Goal: Information Seeking & Learning: Learn about a topic

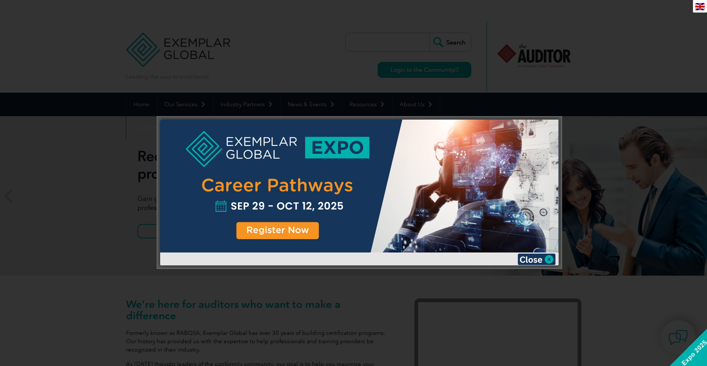
type input "Buscar"
click at [549, 258] on img at bounding box center [536, 258] width 38 height 11
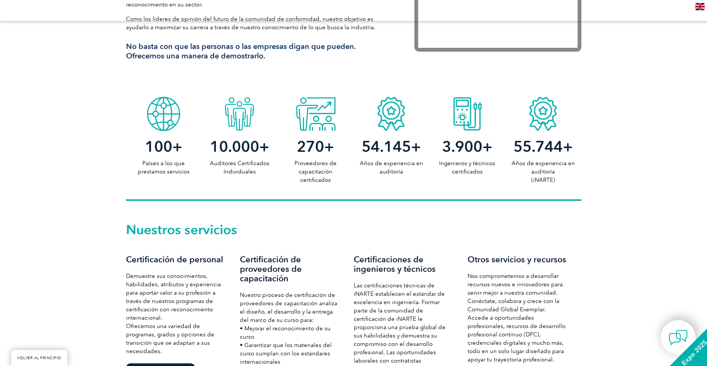
scroll to position [455, 0]
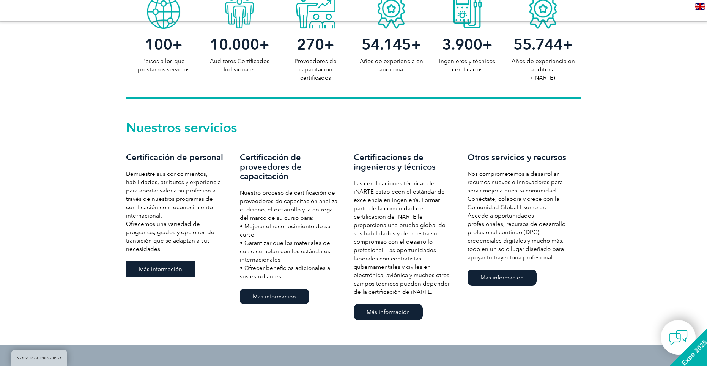
click at [147, 267] on font "Más información" at bounding box center [160, 269] width 43 height 7
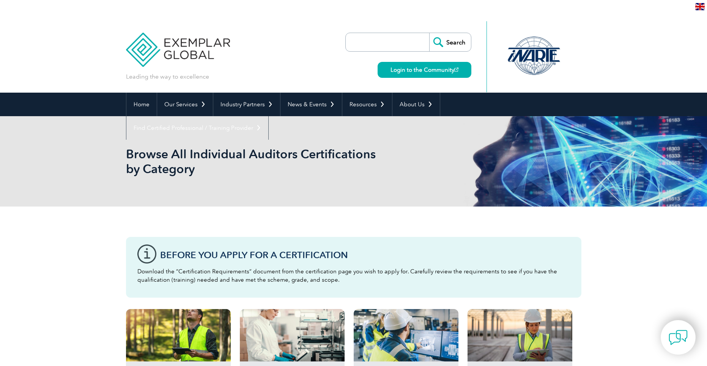
type input "Buscar"
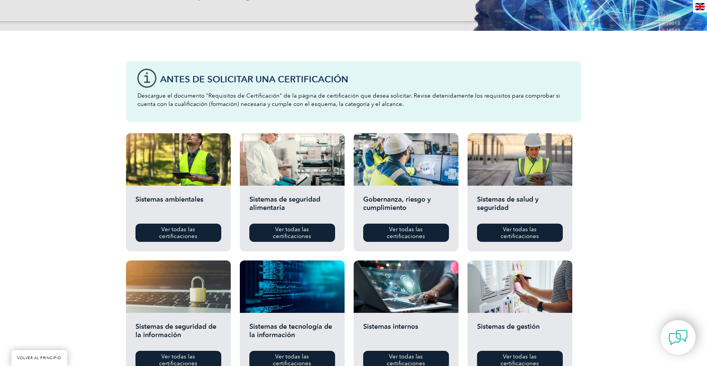
scroll to position [266, 0]
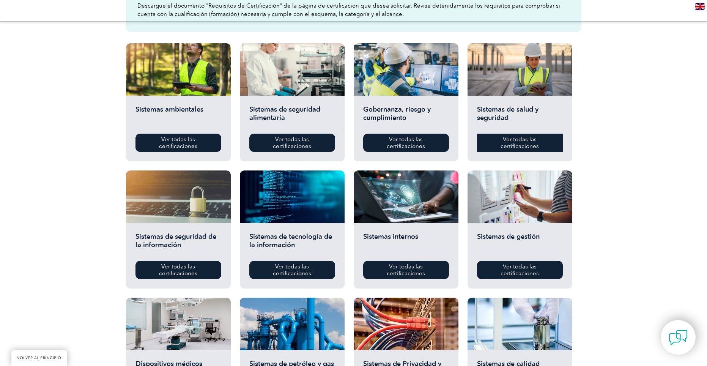
click at [520, 143] on font "Ver todas las certificaciones" at bounding box center [519, 143] width 38 height 14
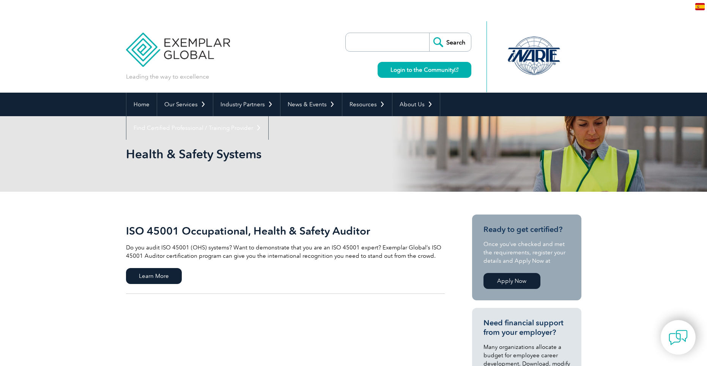
type input "Buscar"
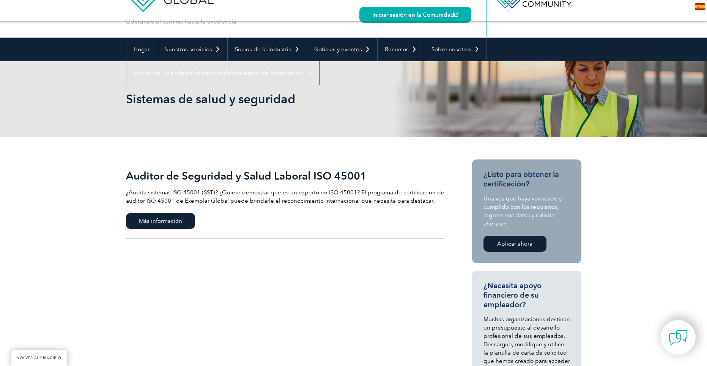
scroll to position [152, 0]
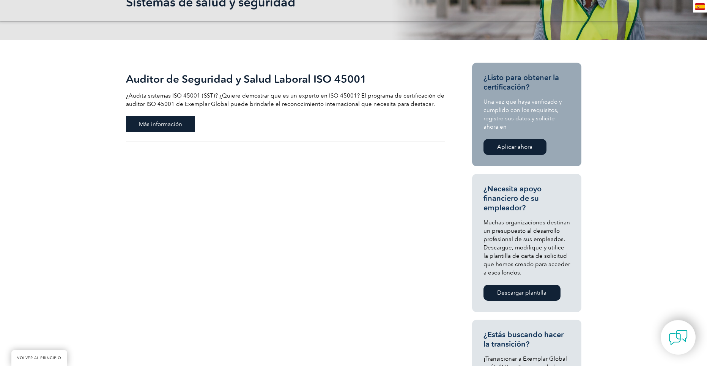
click at [165, 123] on font "Más información" at bounding box center [160, 124] width 43 height 7
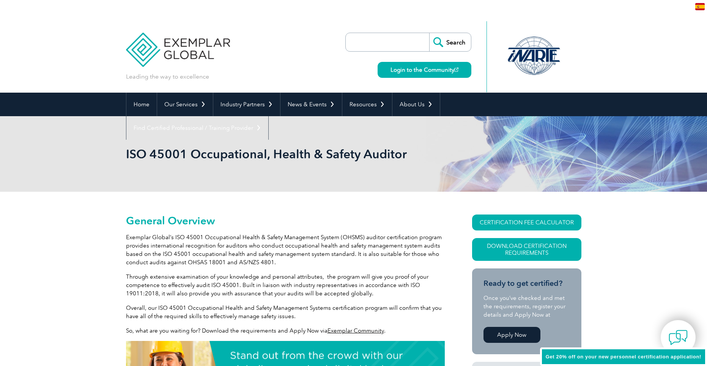
type input "Buscar"
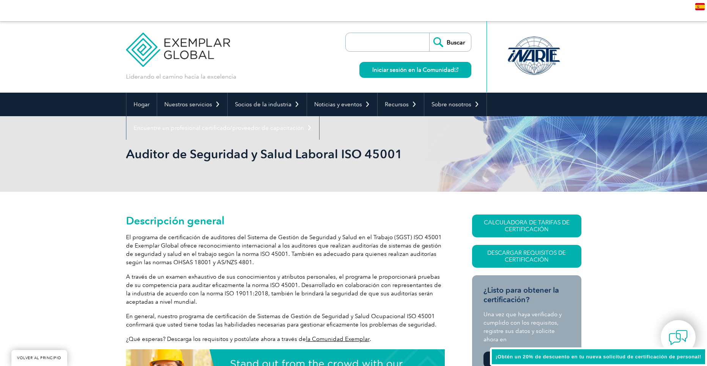
scroll to position [152, 0]
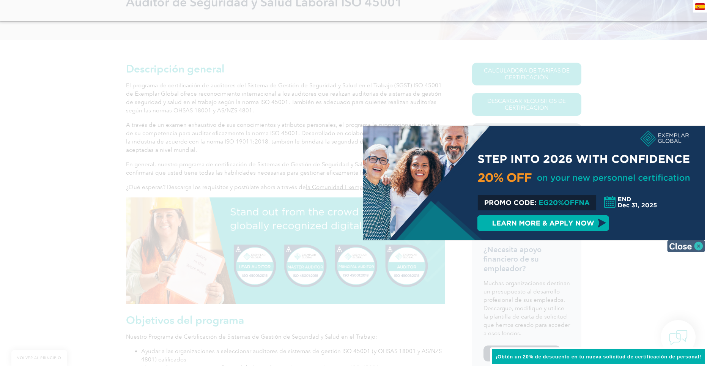
click at [698, 244] on img at bounding box center [686, 245] width 38 height 11
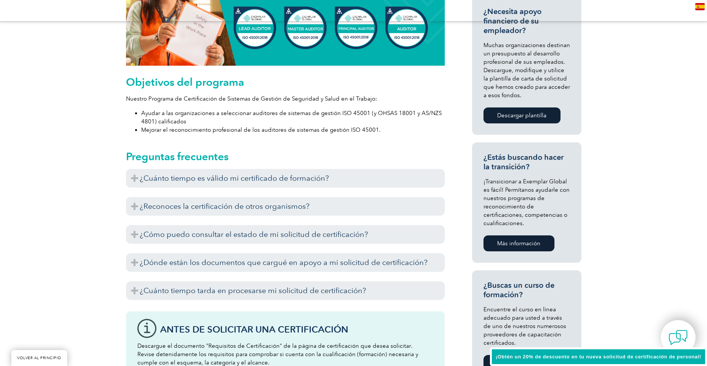
scroll to position [417, 0]
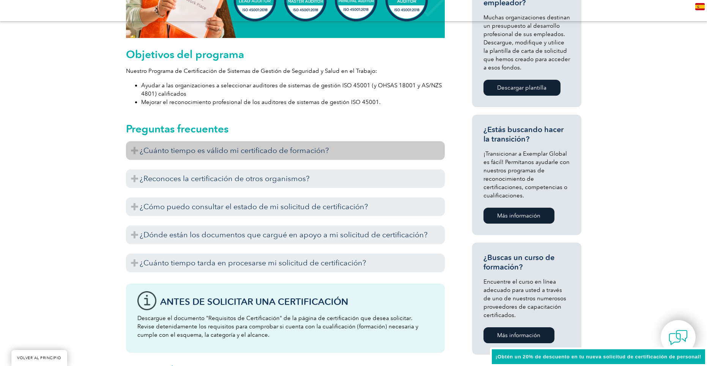
click at [349, 150] on h3 "¿Cuánto tiempo es válido mi certificado de formación?" at bounding box center [285, 150] width 319 height 19
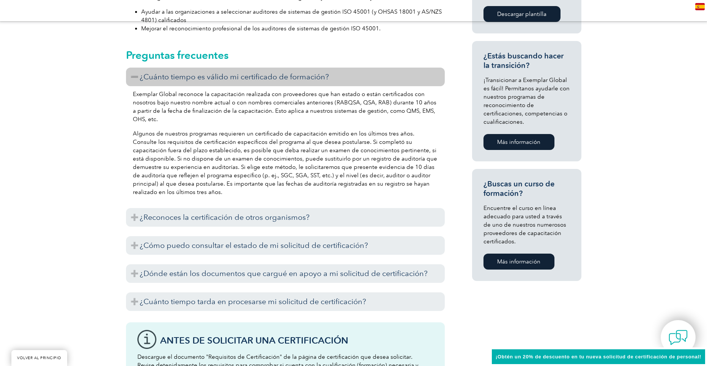
scroll to position [493, 0]
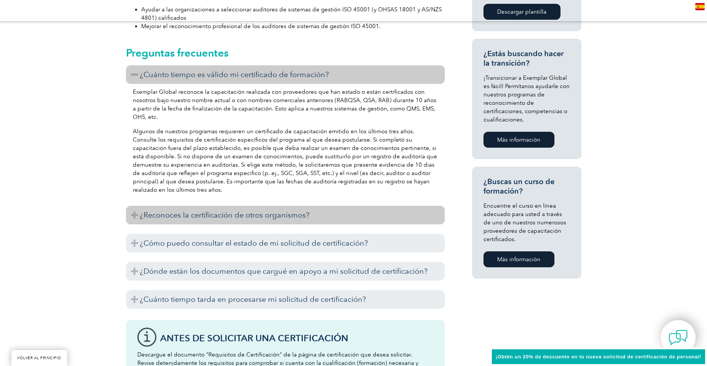
click at [274, 213] on font "¿Reconoces la certificación de otros organismos?" at bounding box center [225, 214] width 170 height 9
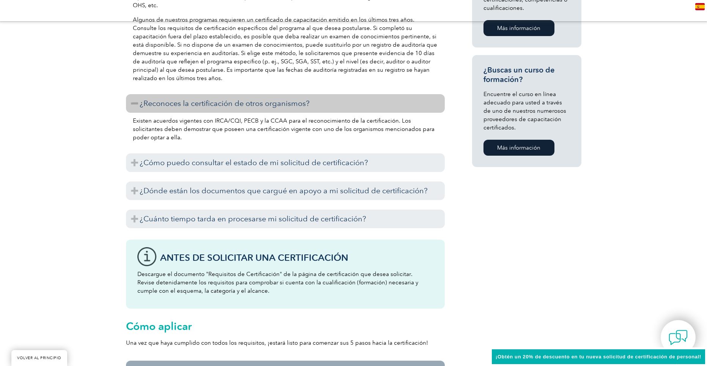
scroll to position [607, 0]
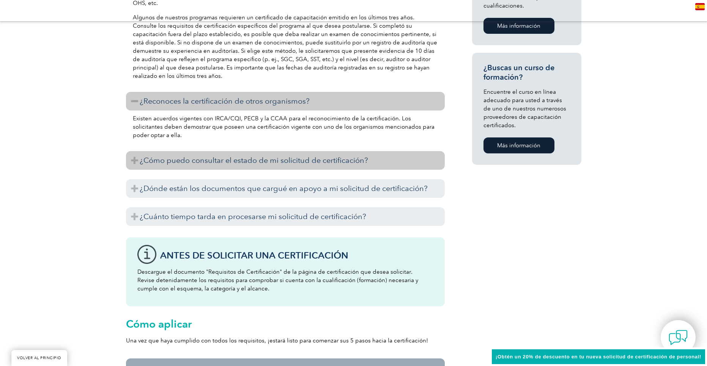
click at [321, 161] on font "¿Cómo puedo consultar el estado de mi solicitud de certificación?" at bounding box center [254, 160] width 228 height 9
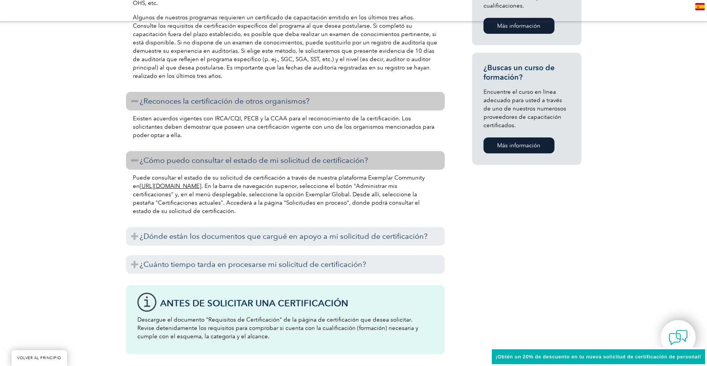
scroll to position [683, 0]
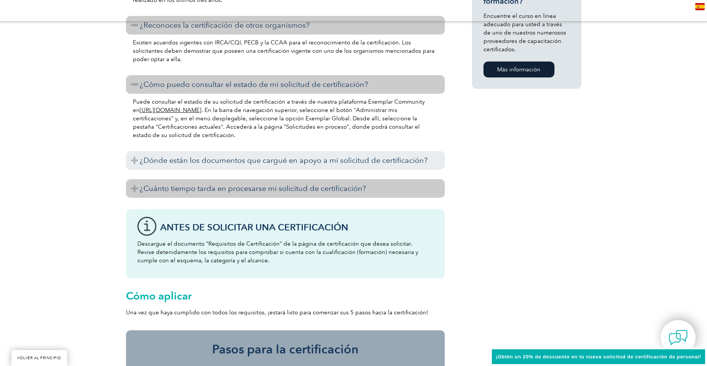
click at [328, 187] on font "¿Cuánto tiempo tarda en procesarse mi solicitud de certificación?" at bounding box center [253, 188] width 226 height 9
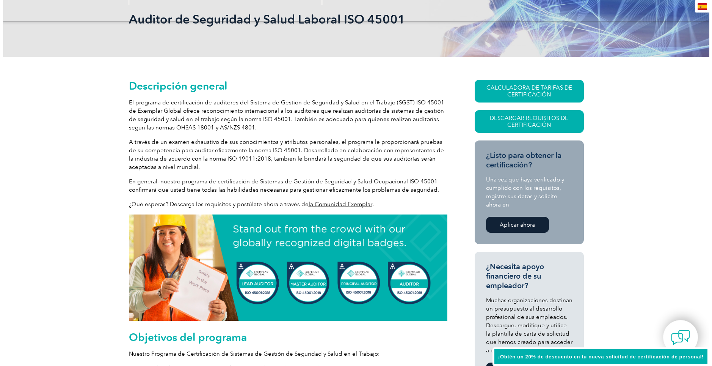
scroll to position [51, 0]
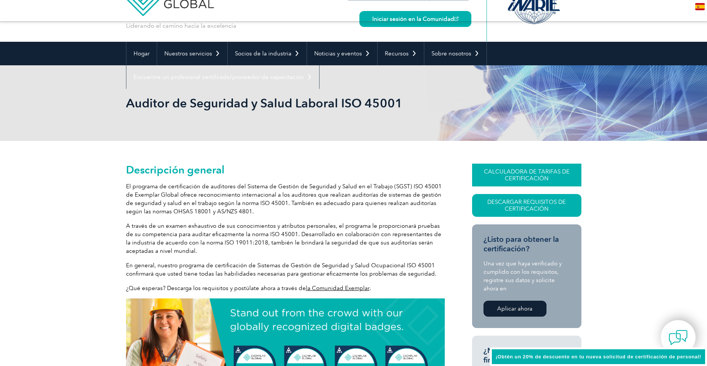
click at [536, 171] on font "CALCULADORA DE TARIFAS DE CERTIFICACIÓN" at bounding box center [527, 175] width 86 height 14
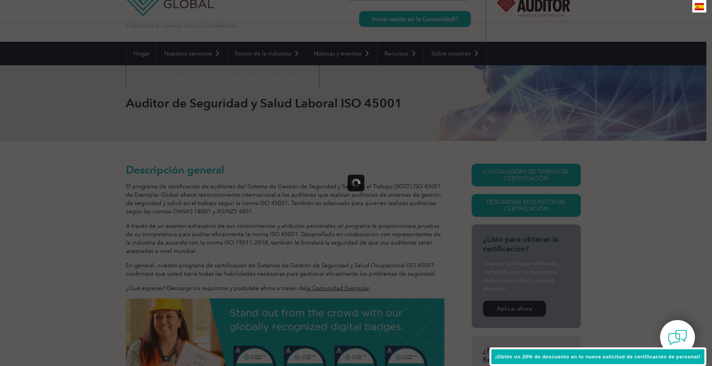
scroll to position [0, 0]
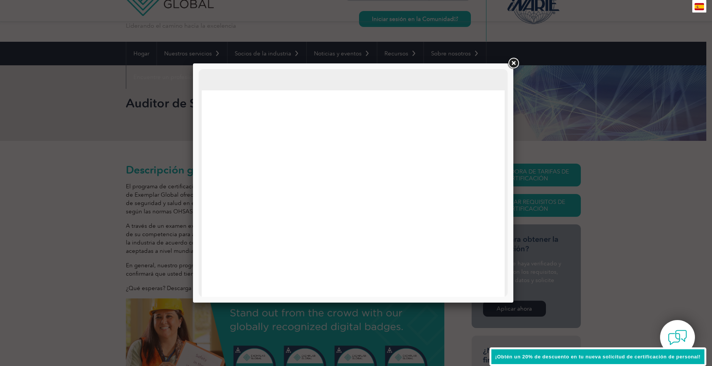
click at [517, 61] on link at bounding box center [514, 64] width 14 height 14
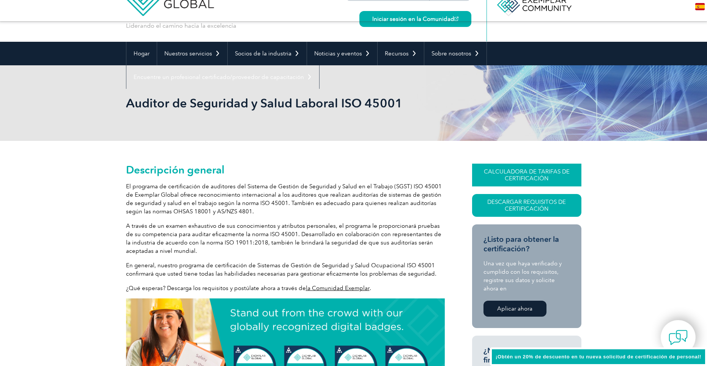
click at [546, 173] on font "CALCULADORA DE TARIFAS DE CERTIFICACIÓN" at bounding box center [527, 175] width 86 height 14
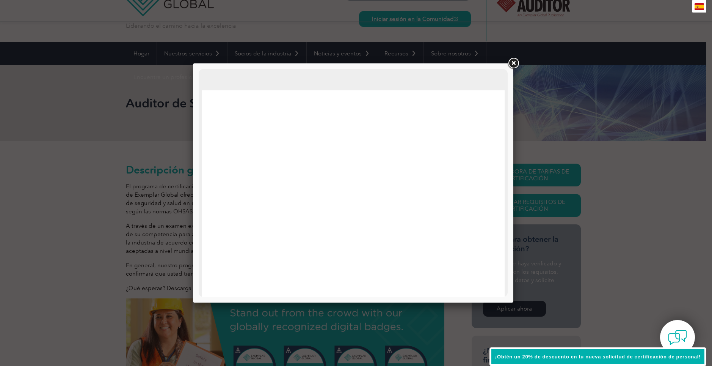
click at [513, 61] on link at bounding box center [514, 64] width 14 height 14
